Goal: Transaction & Acquisition: Purchase product/service

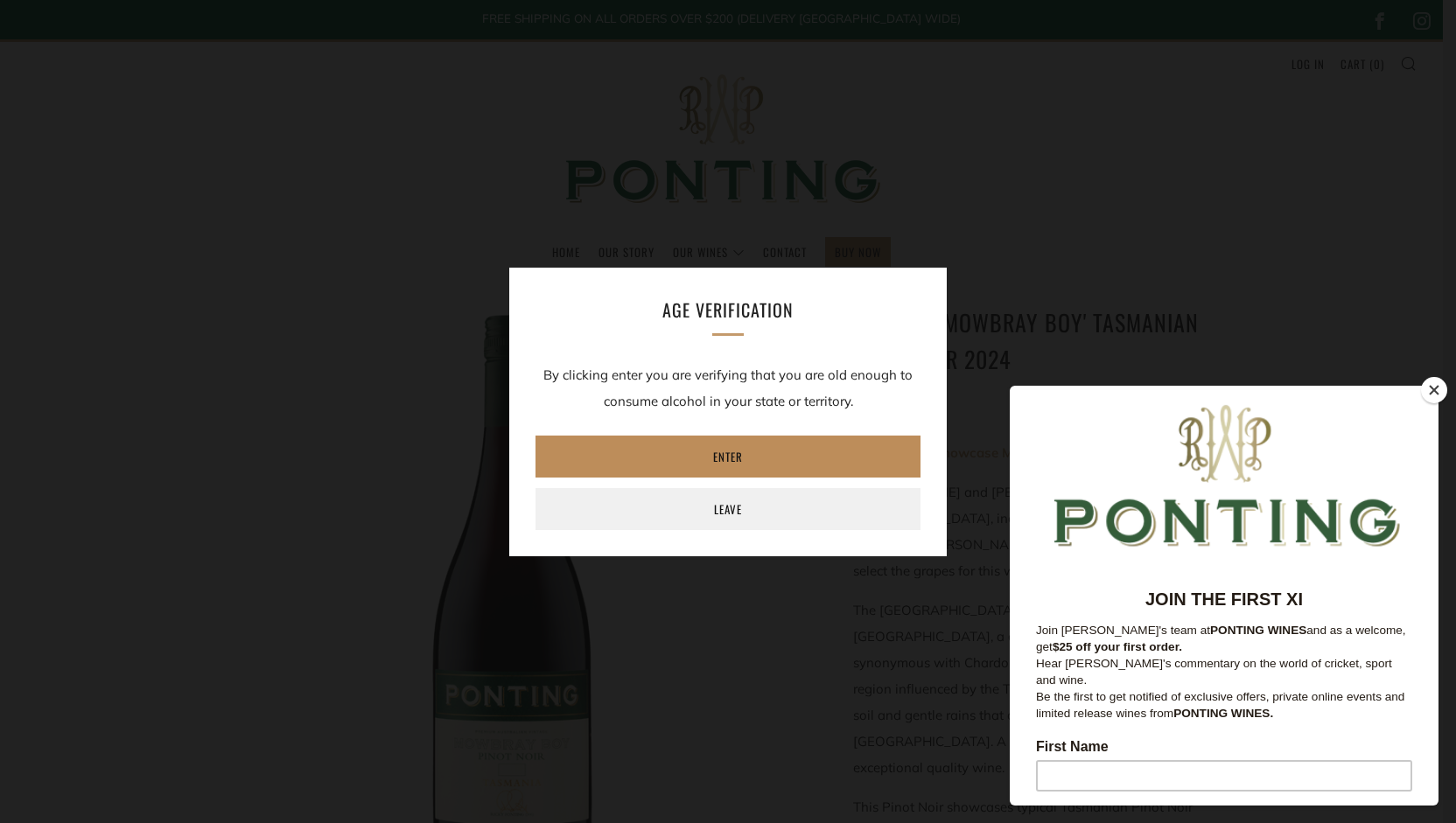
click at [753, 454] on link "Enter" at bounding box center [727, 456] width 385 height 42
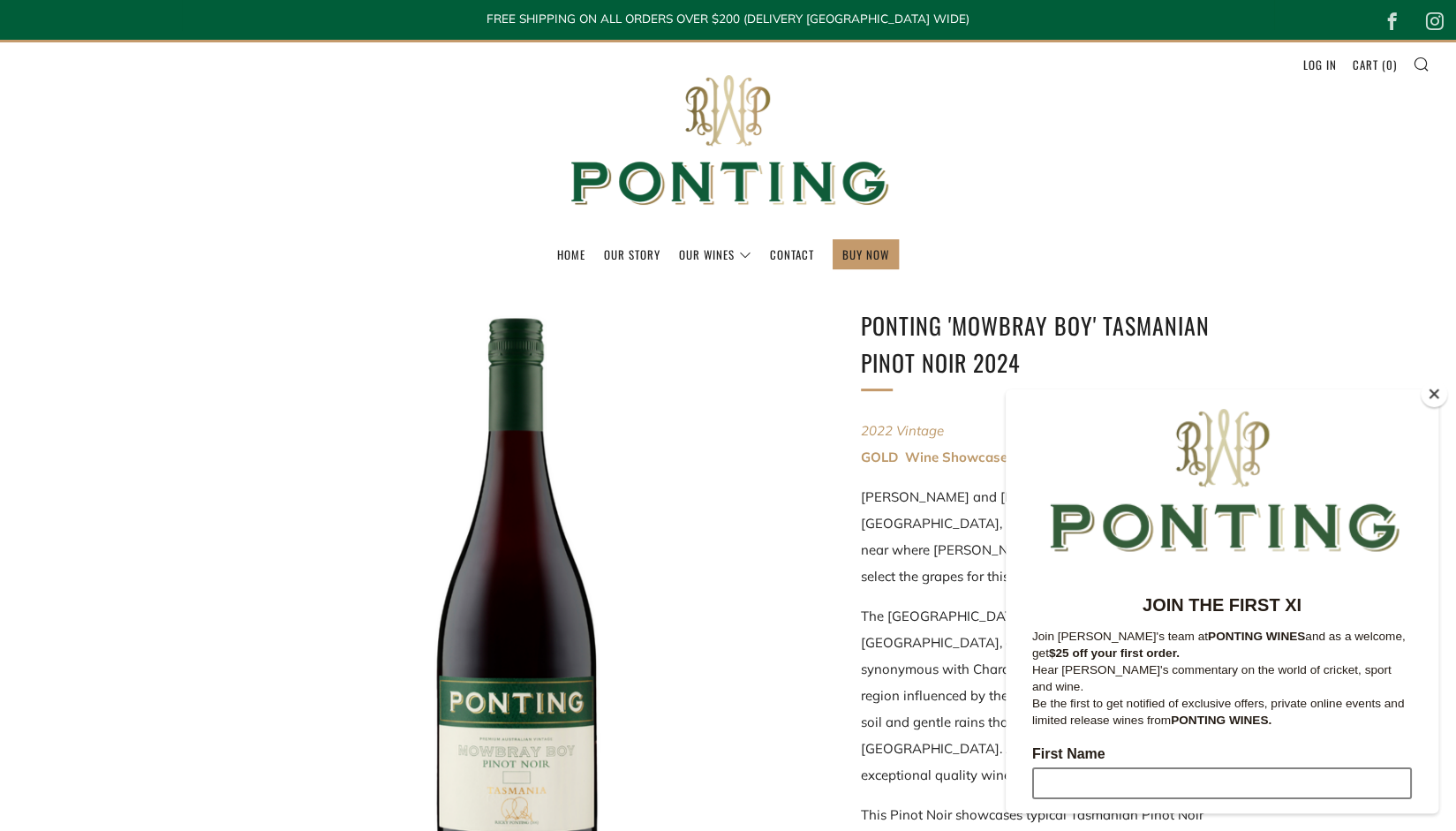
click at [1188, 769] on input "First Name" at bounding box center [1223, 783] width 380 height 32
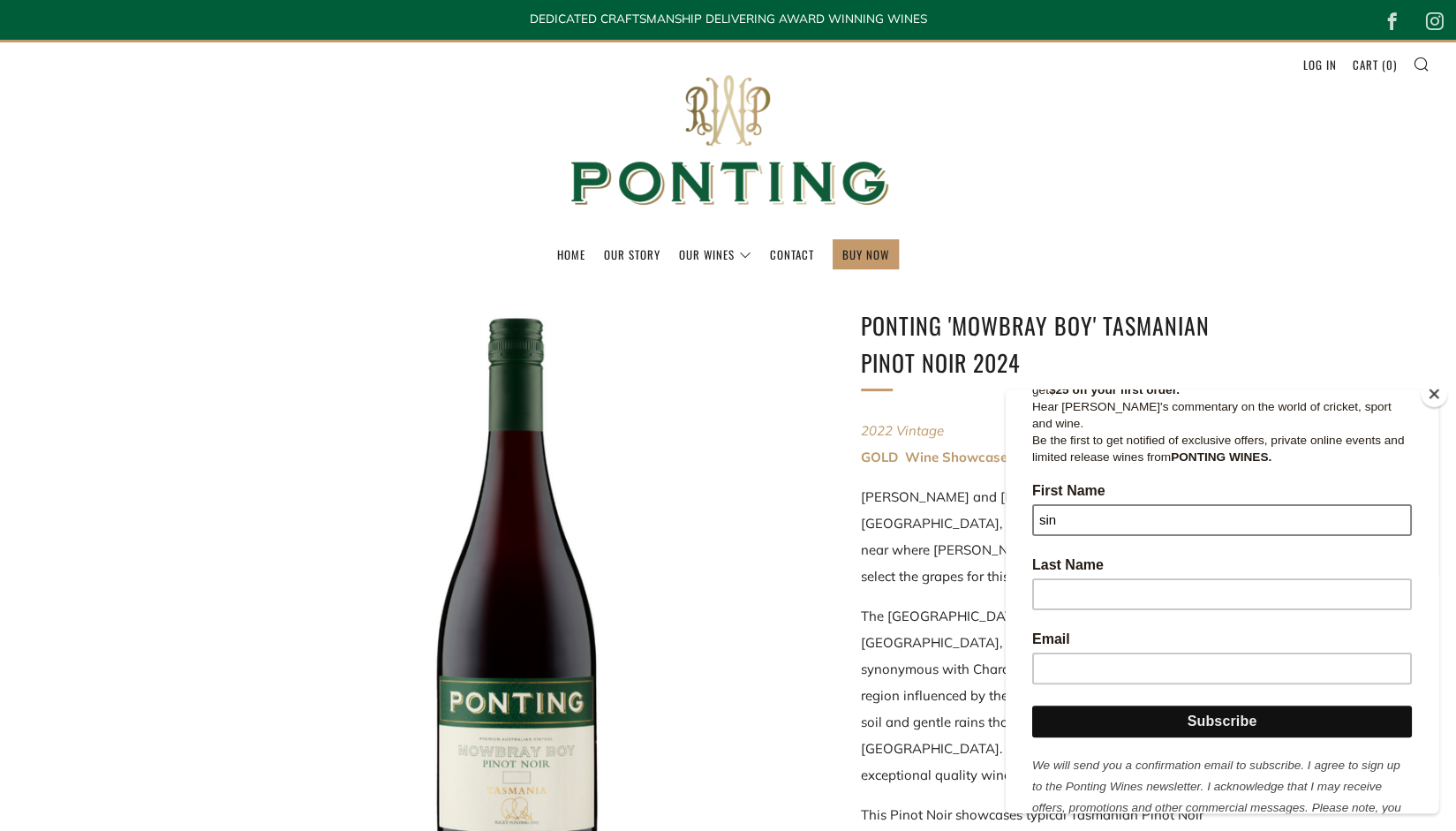
scroll to position [300, 0]
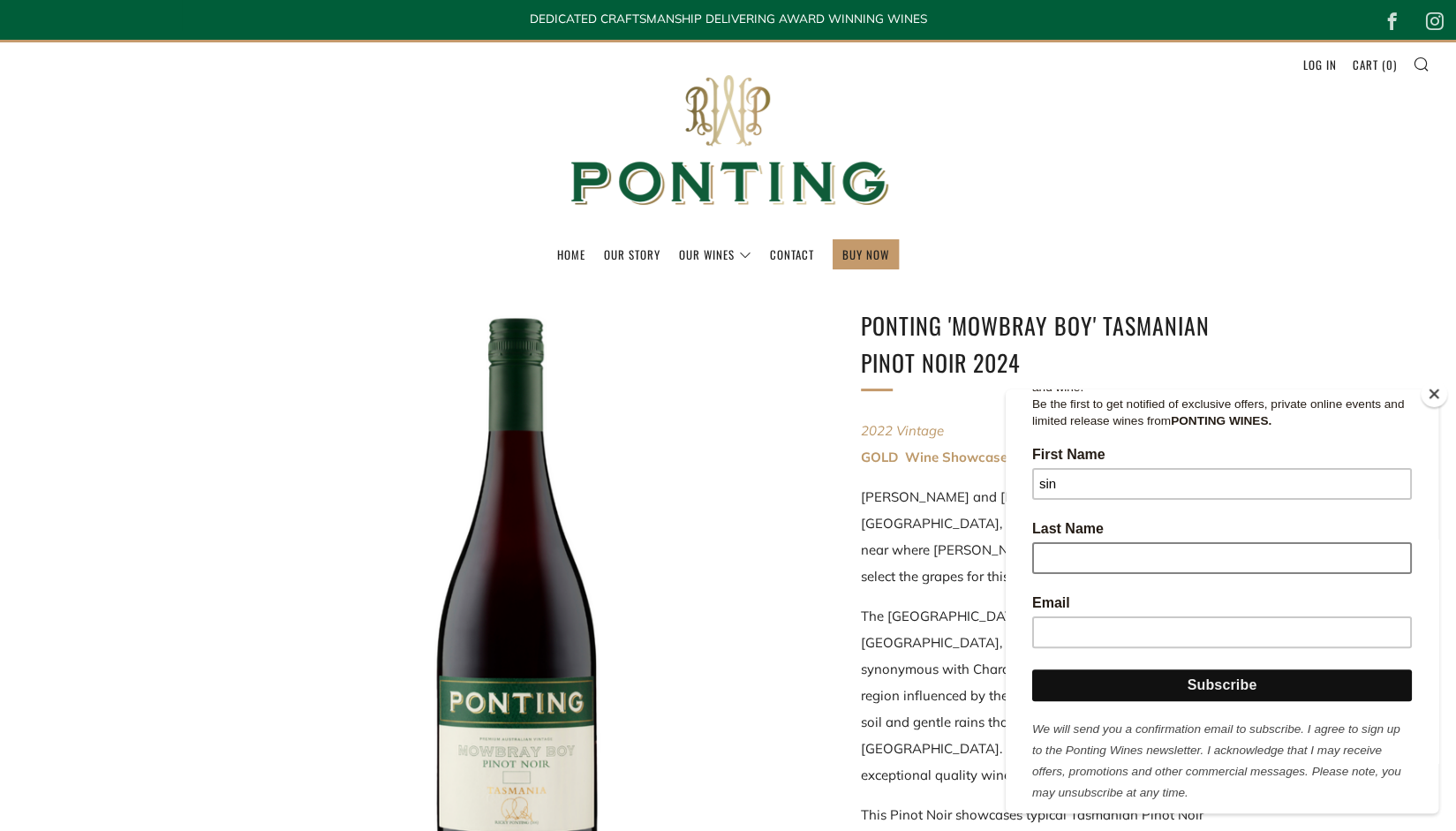
type input "sin"
click at [1142, 542] on input "Last Name" at bounding box center [1223, 558] width 380 height 32
type input "chan"
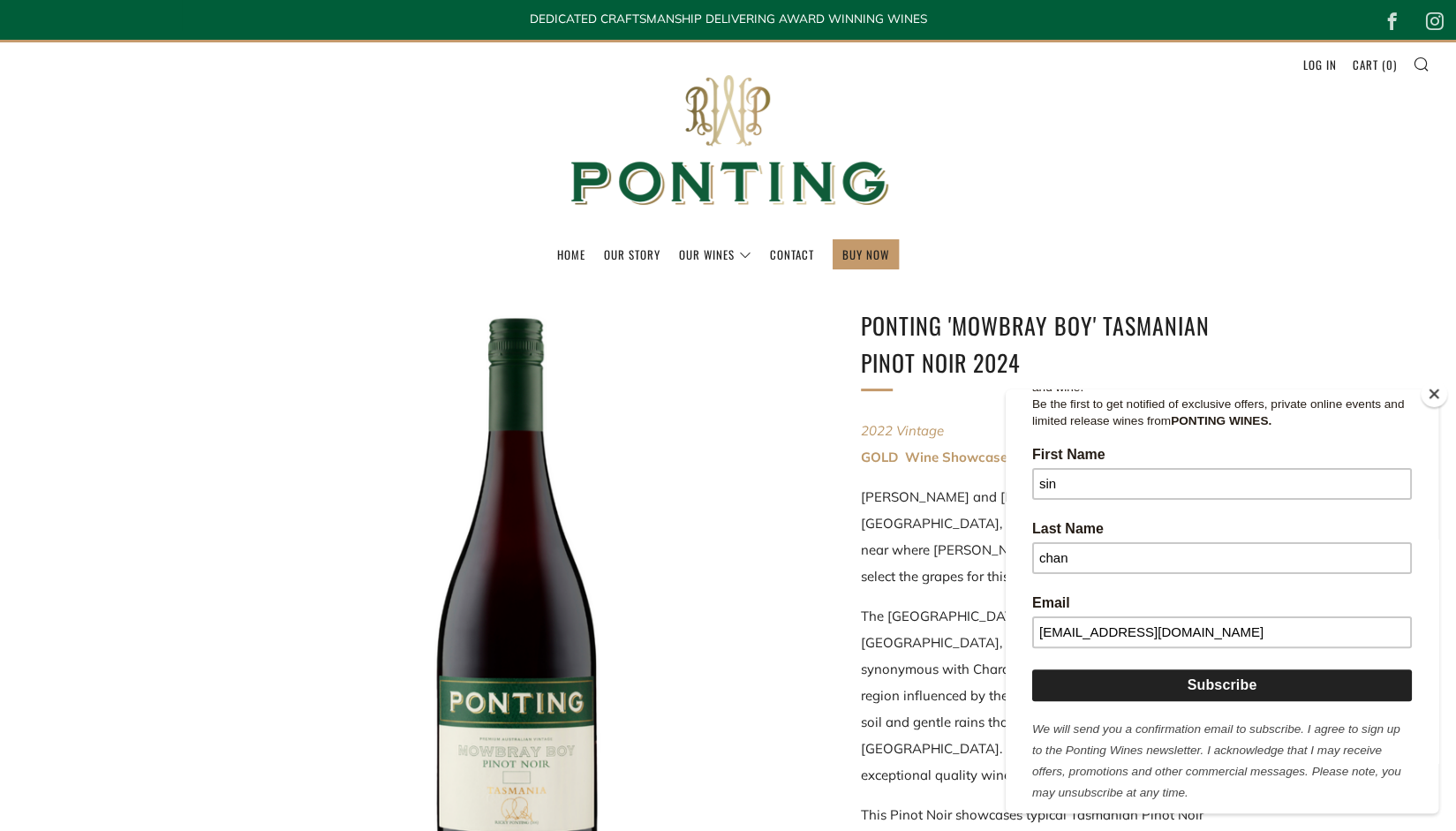
type input "[EMAIL_ADDRESS][DOMAIN_NAME]"
click at [1172, 670] on input "Subscribe" at bounding box center [1223, 685] width 380 height 32
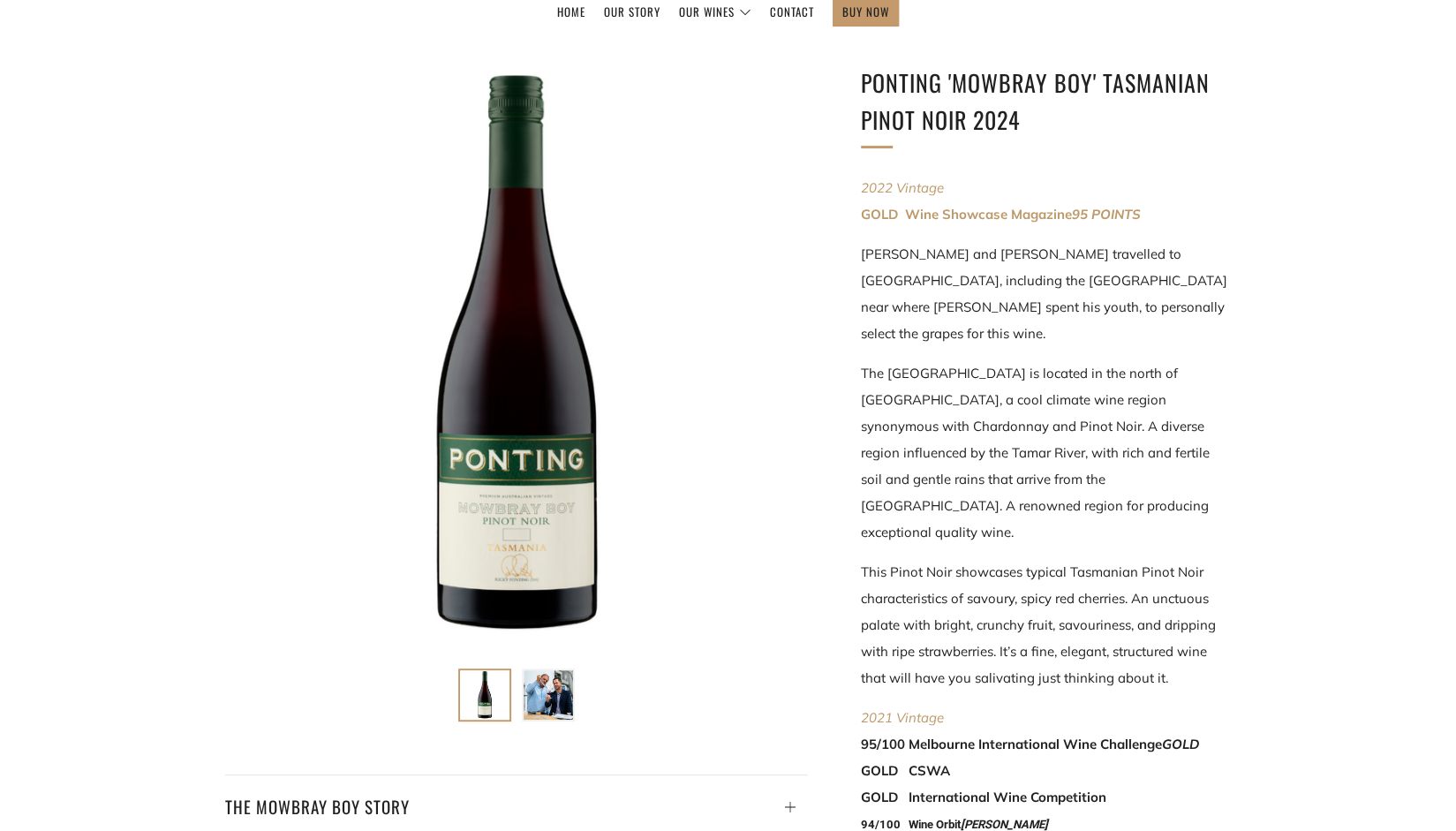
scroll to position [0, 0]
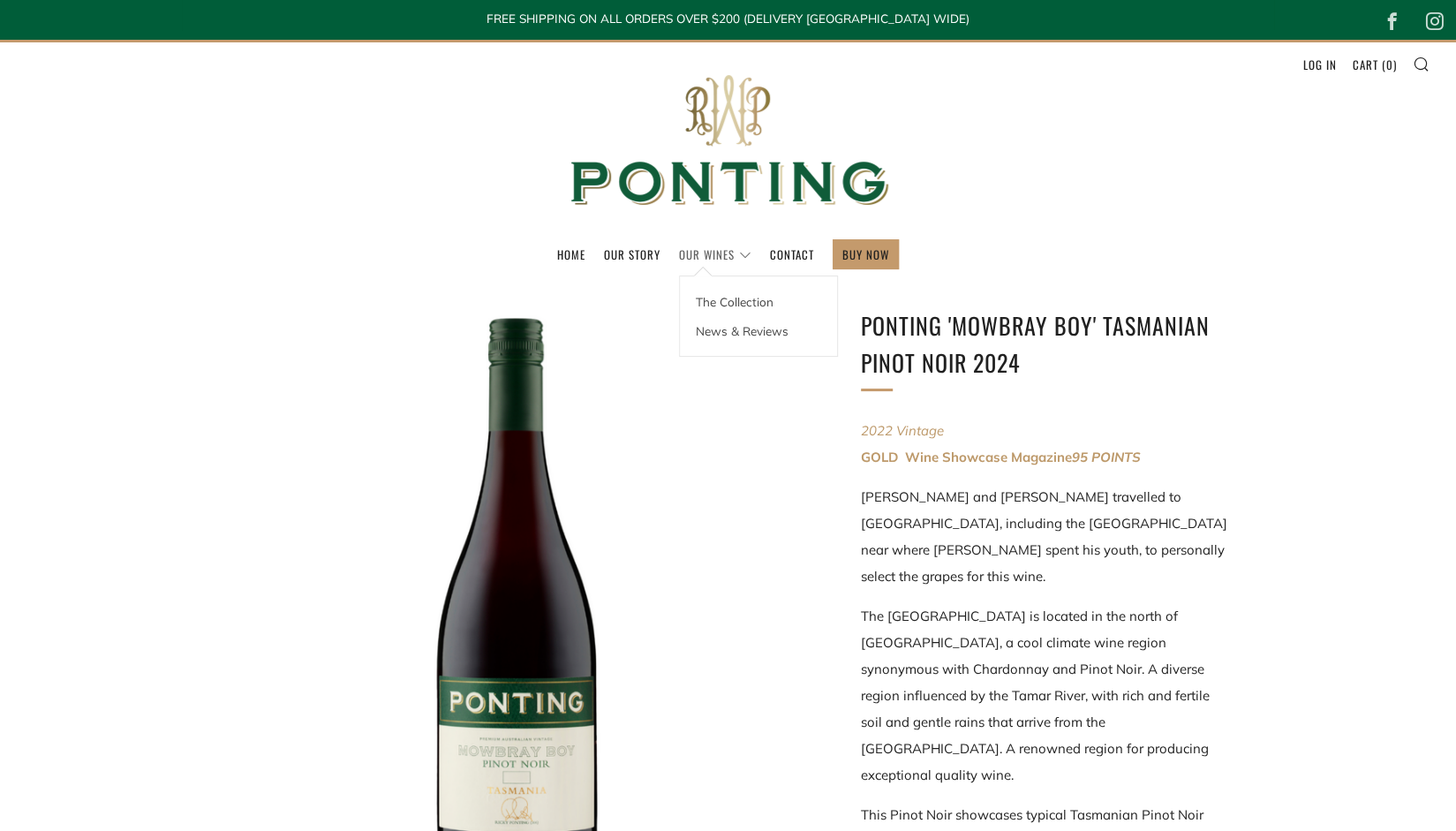
click at [725, 258] on link "Our Wines" at bounding box center [715, 253] width 72 height 28
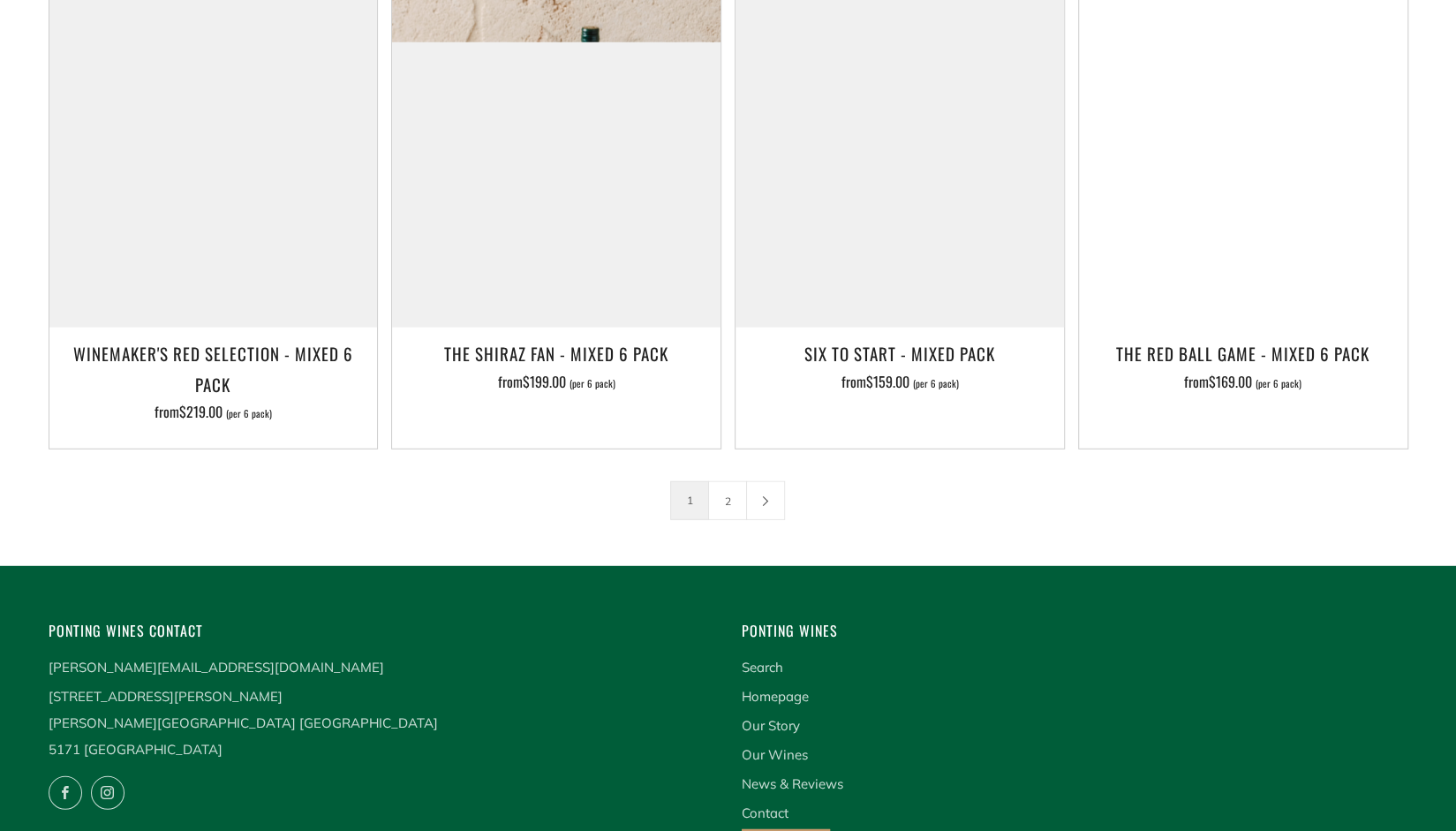
scroll to position [2891, 0]
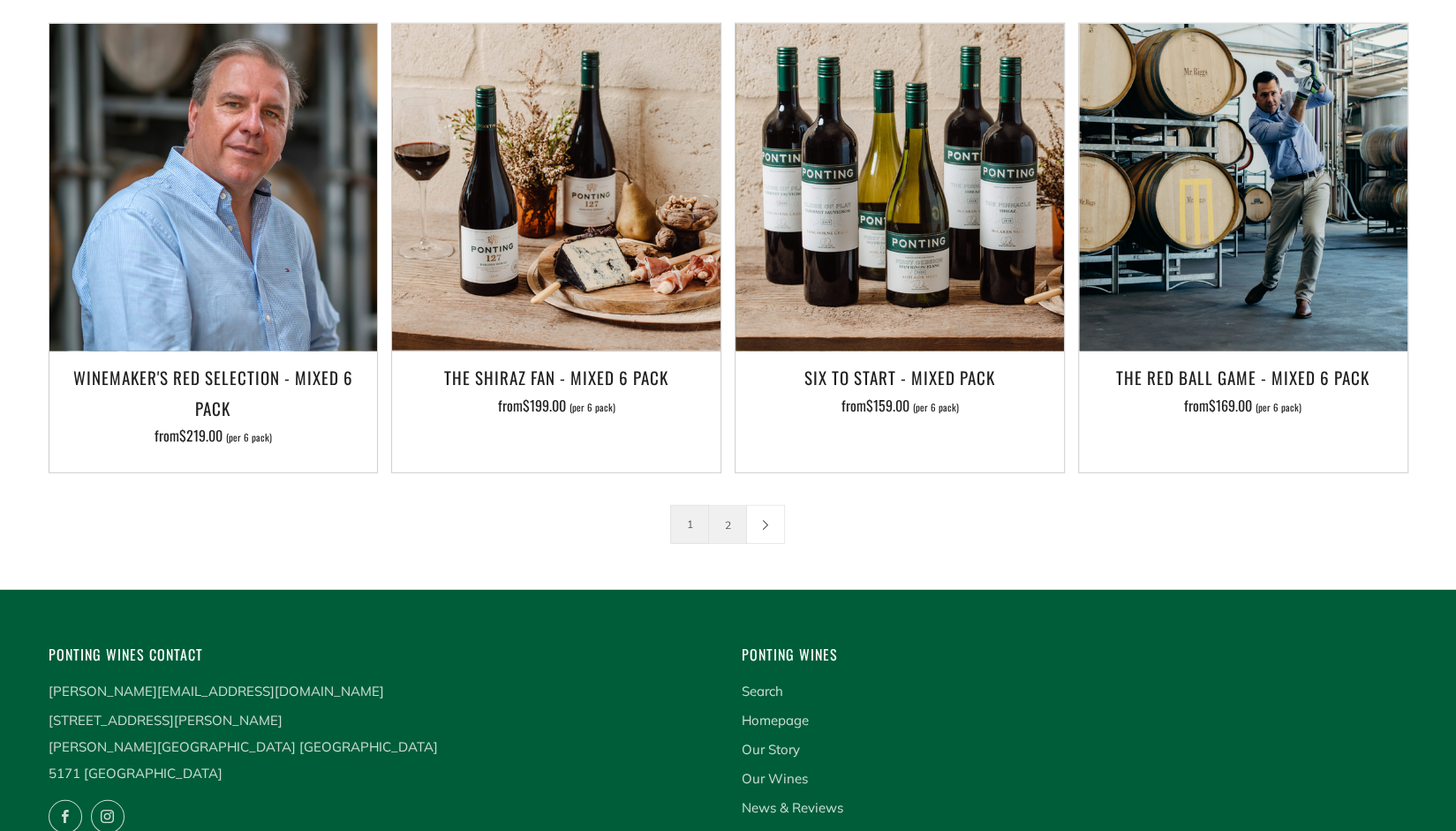
click at [729, 506] on link "2" at bounding box center [728, 524] width 37 height 37
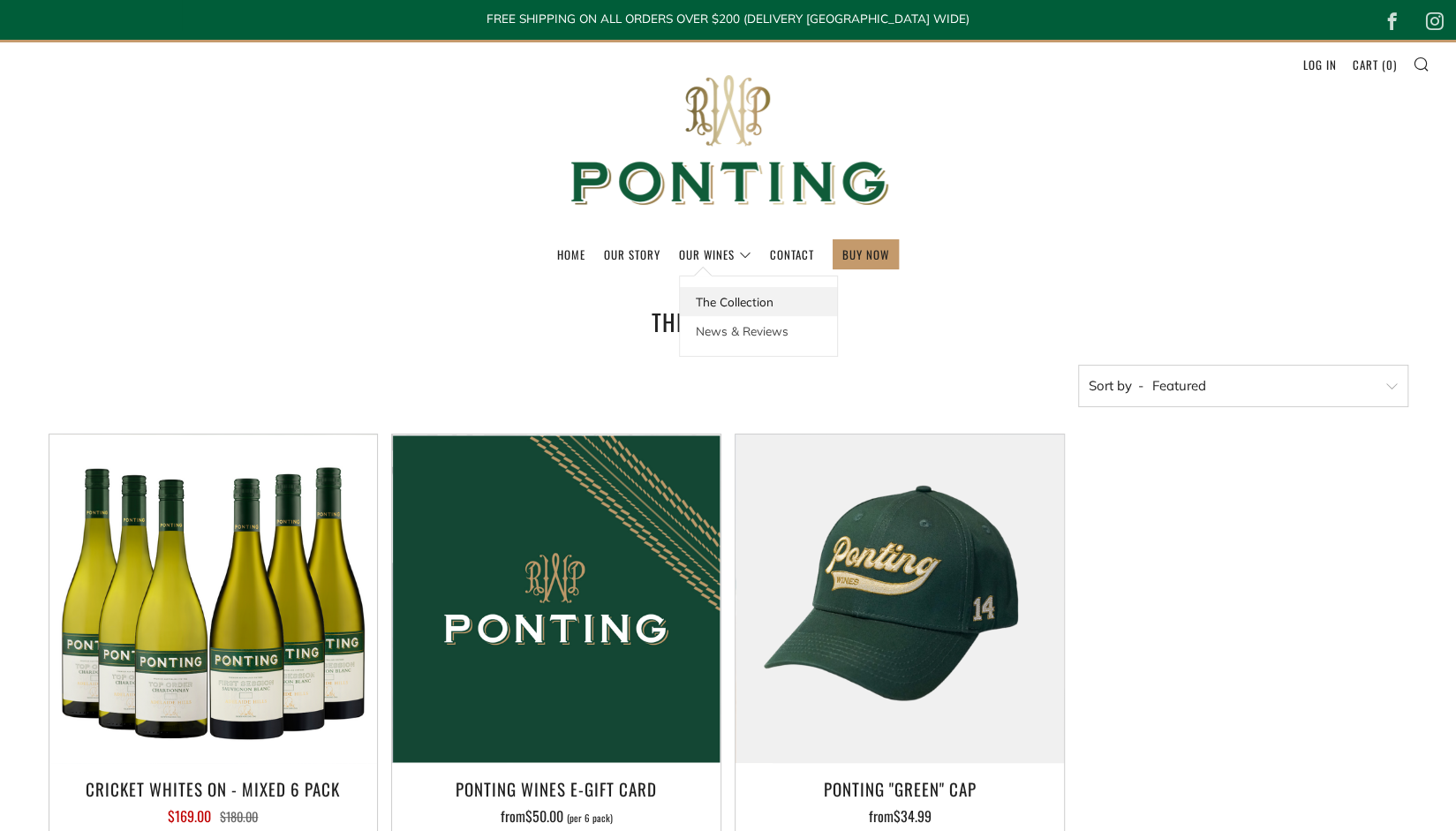
click at [715, 305] on link "The Collection" at bounding box center [758, 301] width 157 height 29
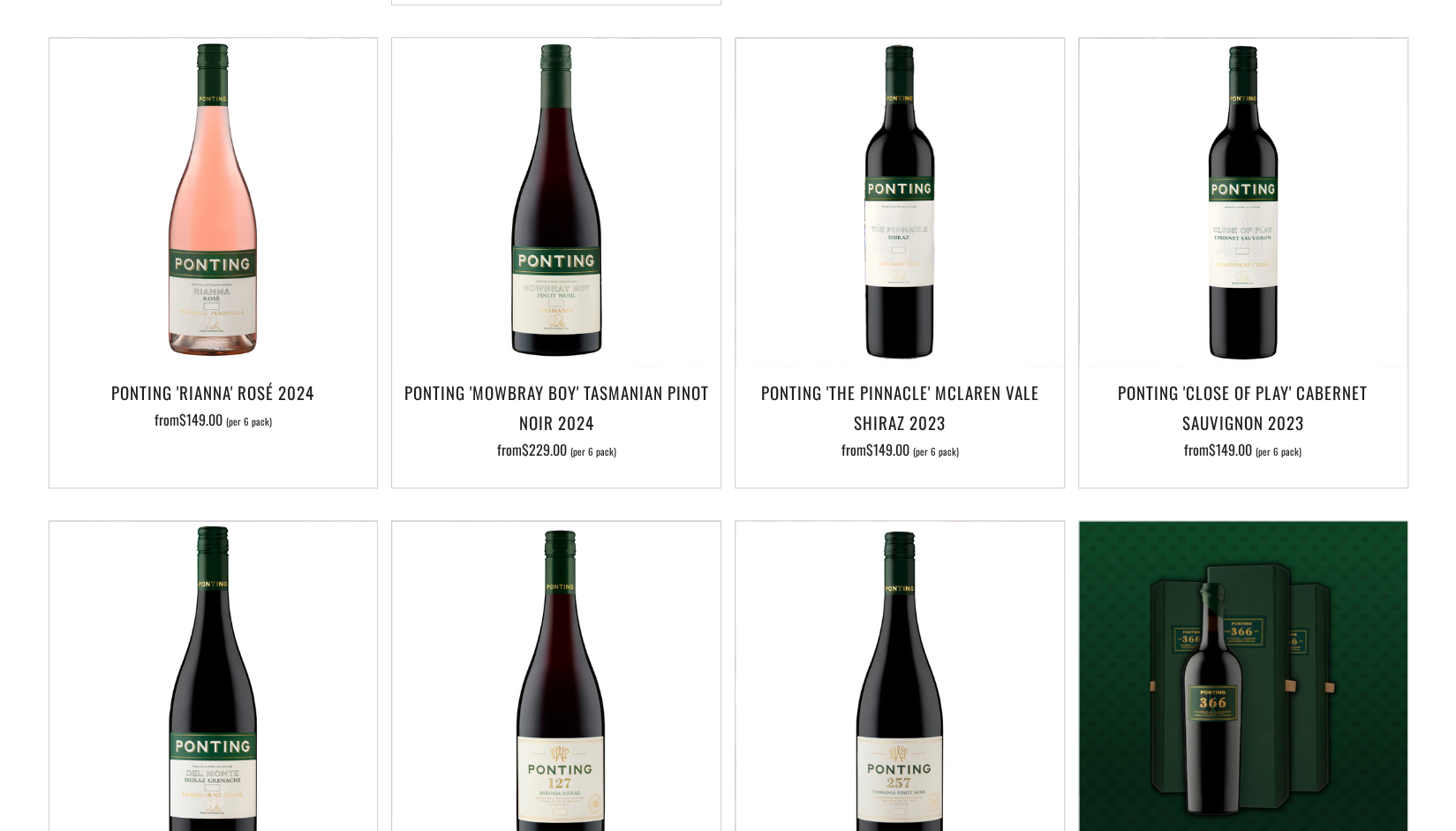
scroll to position [172, 0]
